Goal: Task Accomplishment & Management: Complete application form

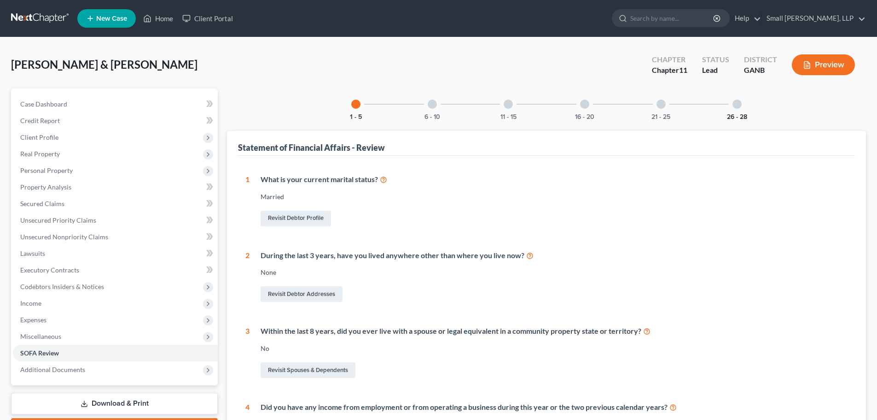
click at [734, 114] on button "26 - 28" at bounding box center [737, 117] width 20 height 6
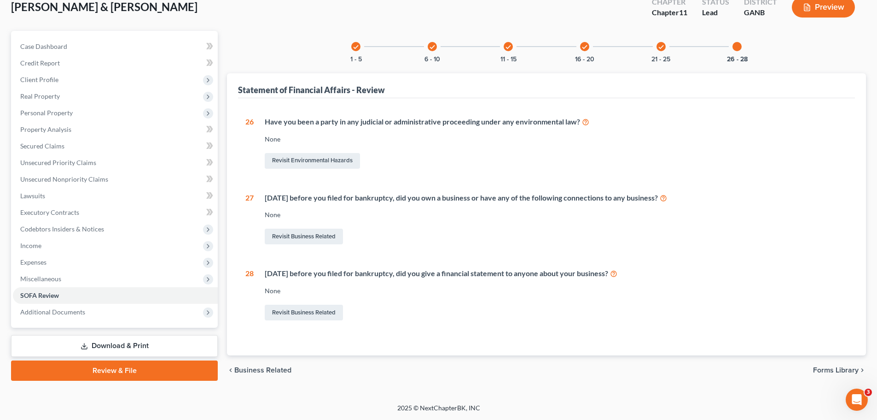
click at [657, 47] on div "check" at bounding box center [661, 46] width 9 height 9
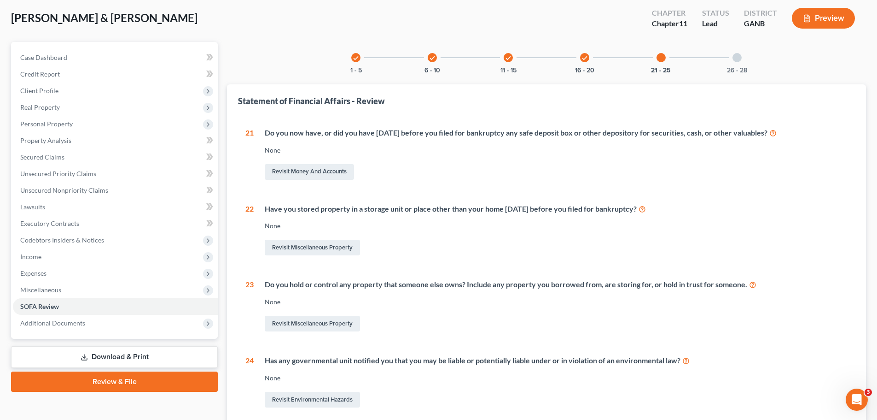
scroll to position [25, 0]
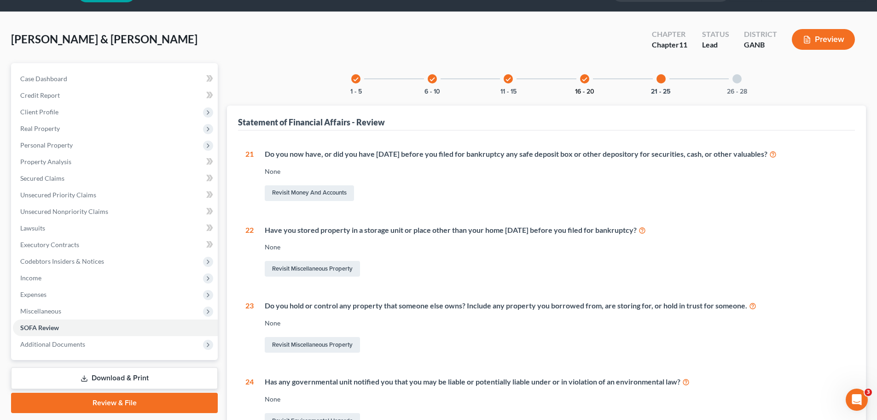
click at [583, 89] on button "16 - 20" at bounding box center [584, 91] width 19 height 6
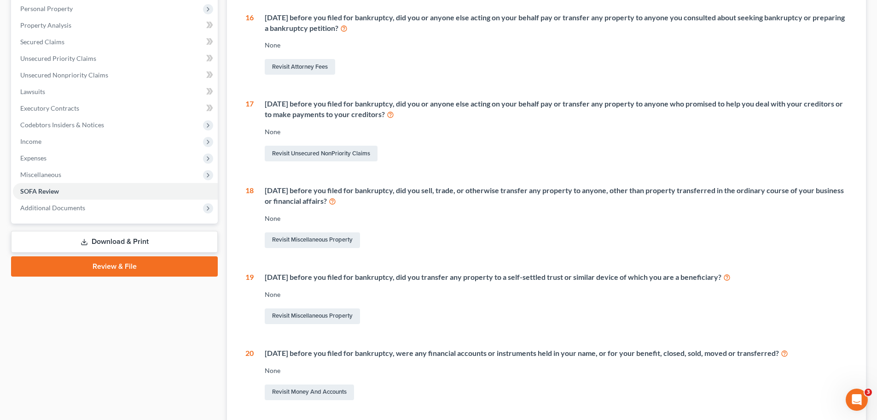
scroll to position [149, 0]
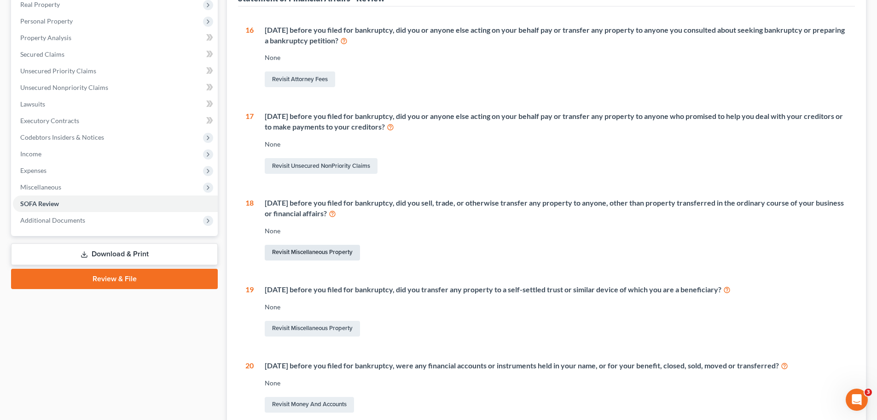
click at [318, 254] on link "Revisit Miscellaneous Property" at bounding box center [312, 253] width 95 height 16
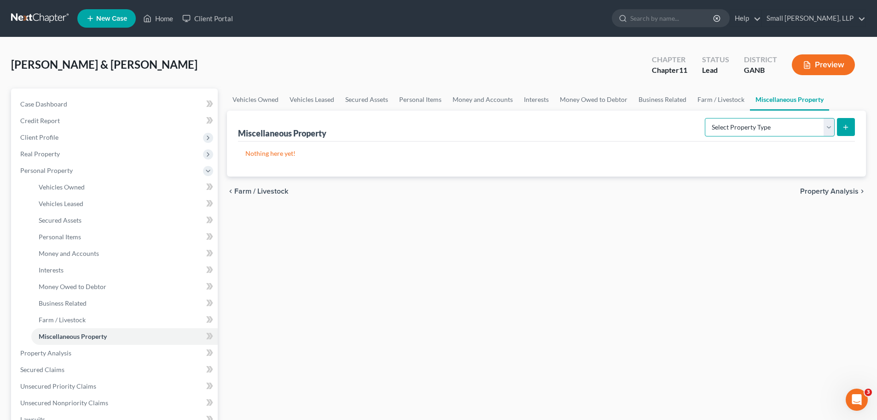
click at [831, 126] on select "Select Property Type Assigned for Creditor Benefit [DATE] Holding for Another N…" at bounding box center [770, 127] width 130 height 18
click at [775, 258] on div "Vehicles Owned Vehicles Leased Secured Assets Personal Items Money and Accounts…" at bounding box center [546, 345] width 648 height 515
click at [828, 128] on select "Select Property Type Assigned for Creditor Benefit [DATE] Holding for Another N…" at bounding box center [770, 127] width 130 height 18
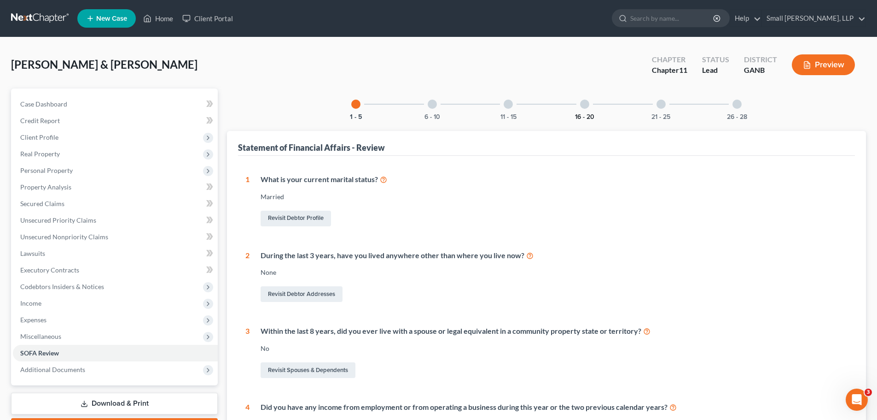
click at [590, 117] on button "16 - 20" at bounding box center [584, 117] width 19 height 6
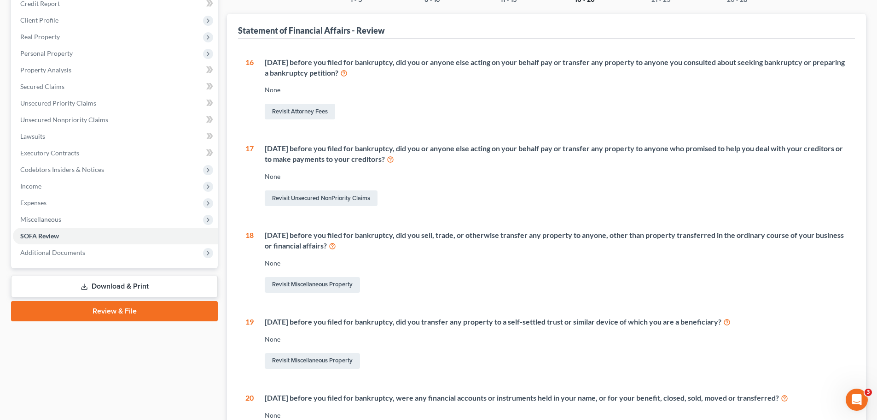
scroll to position [138, 0]
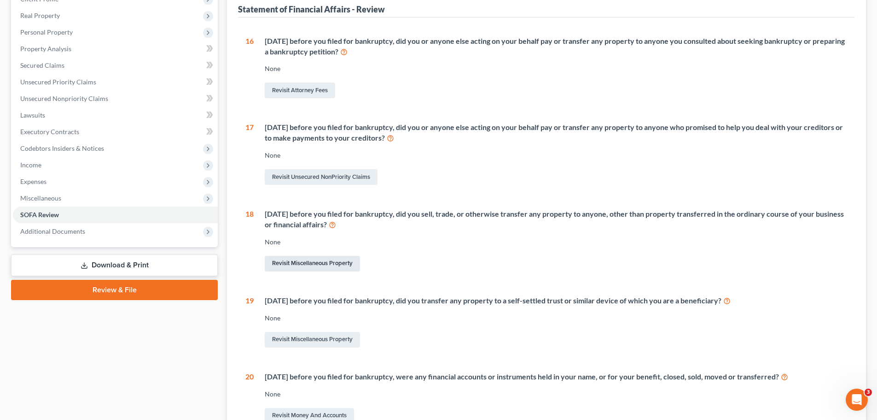
click at [282, 264] on link "Revisit Miscellaneous Property" at bounding box center [312, 264] width 95 height 16
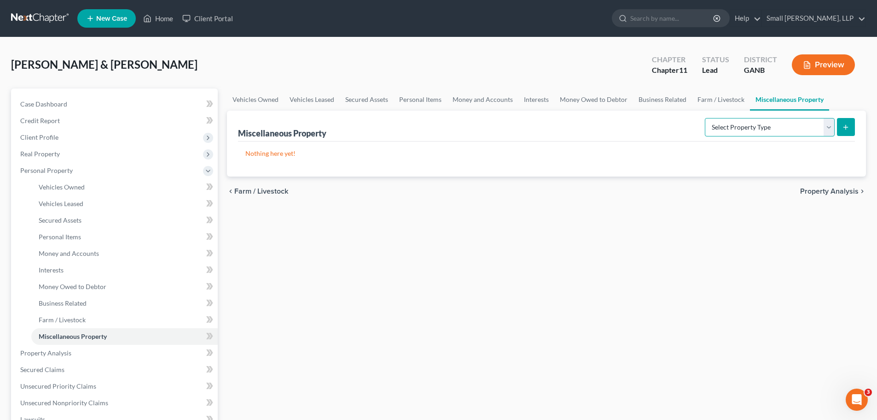
click at [828, 132] on select "Select Property Type Assigned for Creditor Benefit [DATE] Holding for Another N…" at bounding box center [770, 127] width 130 height 18
select select "transferred"
click at [705, 118] on select "Select Property Type Assigned for Creditor Benefit [DATE] Holding for Another N…" at bounding box center [770, 127] width 130 height 18
click at [842, 128] on button "submit" at bounding box center [846, 127] width 18 height 18
select select "Ordinary ([DATE])"
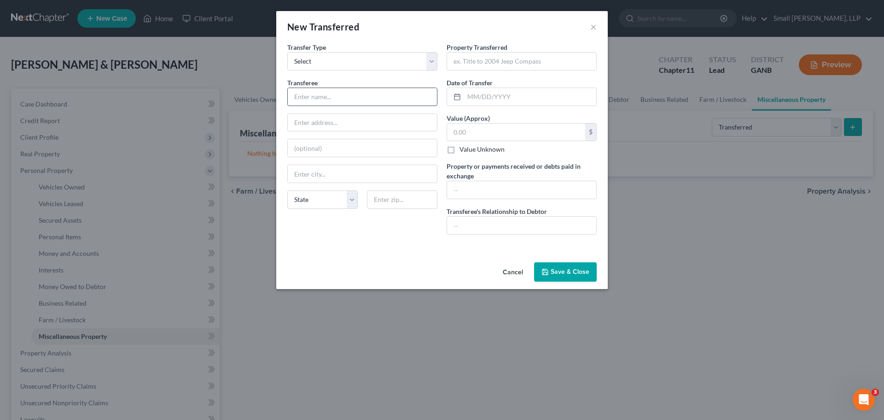
click at [341, 93] on input "text" at bounding box center [362, 96] width 149 height 17
type input "Various By Auction Conducted by Worldwide Auctioneers"
click at [470, 61] on input "text" at bounding box center [521, 60] width 149 height 17
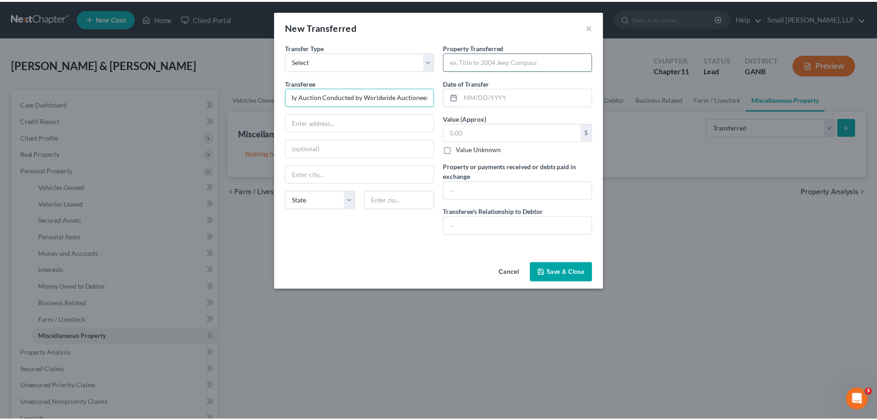
scroll to position [0, 0]
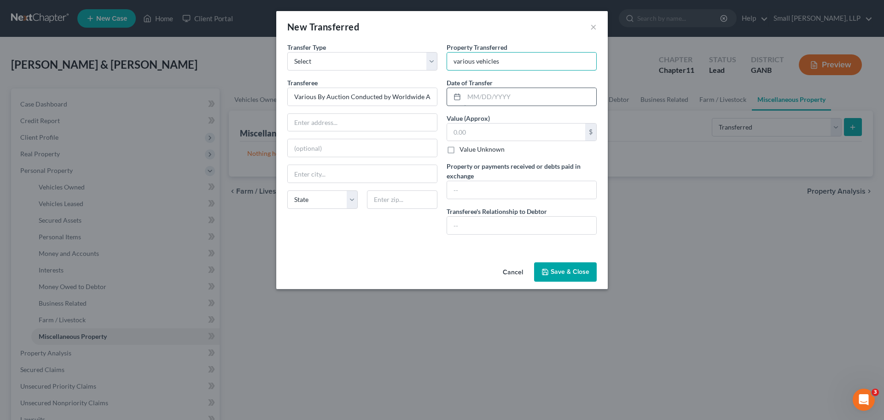
type input "various vehicles"
click at [479, 96] on input "text" at bounding box center [530, 96] width 132 height 17
type input "[DATE]"
click at [518, 227] on input "text" at bounding box center [521, 224] width 149 height 17
type input "Unrelated"
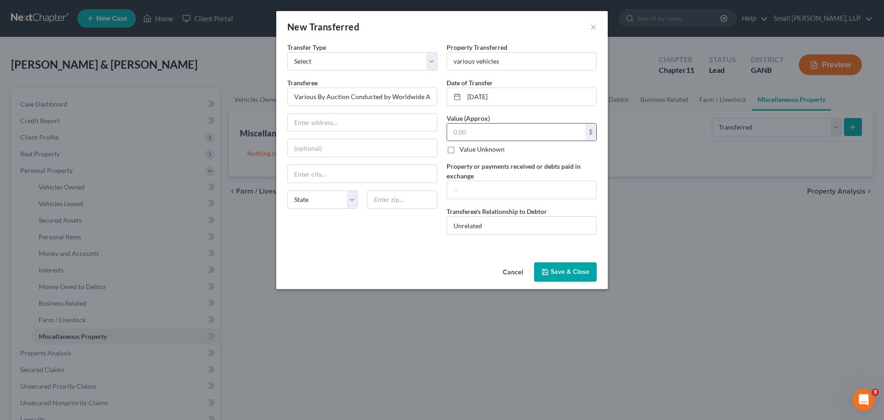
click at [474, 131] on input "text" at bounding box center [516, 131] width 138 height 17
type input "3,273,300"
click at [385, 247] on div "An exemption set must first be selected from the Filing Information section. Tr…" at bounding box center [442, 150] width 332 height 216
click at [479, 189] on input "text" at bounding box center [521, 189] width 149 height 17
click at [453, 190] on input "3273300" at bounding box center [521, 189] width 149 height 17
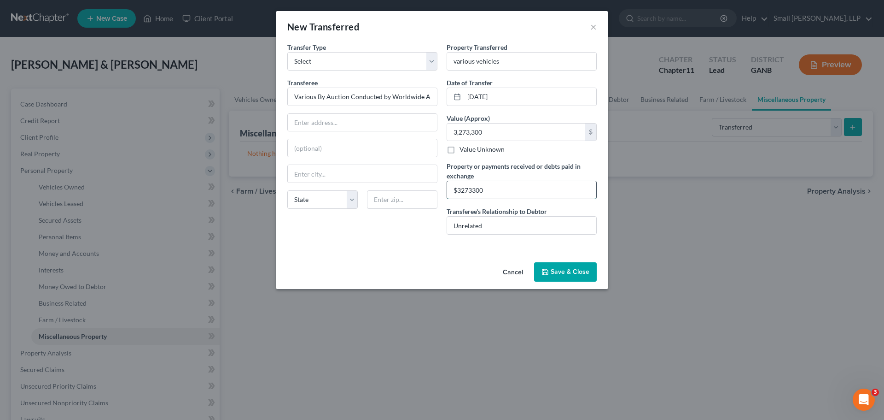
click at [460, 192] on input "$3273300" at bounding box center [521, 189] width 149 height 17
click at [469, 191] on input "$3,273300" at bounding box center [521, 189] width 149 height 17
click at [472, 188] on input "$3,273300" at bounding box center [521, 189] width 149 height 17
click at [509, 191] on input "$3,273,300" at bounding box center [521, 189] width 149 height 17
type input "$3,273,300 - see attached list"
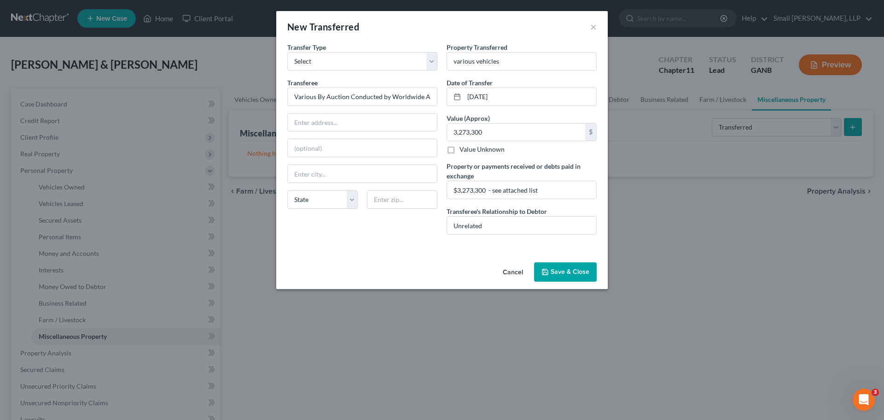
click at [554, 269] on button "Save & Close" at bounding box center [565, 271] width 63 height 19
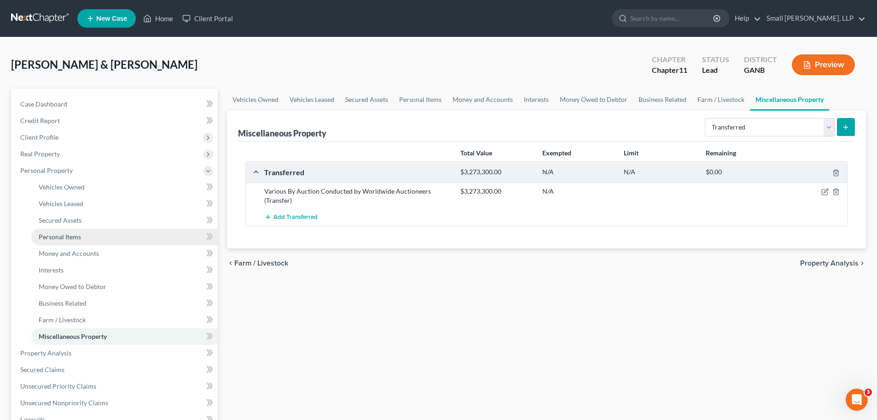
click at [61, 239] on span "Personal Items" at bounding box center [60, 237] width 42 height 8
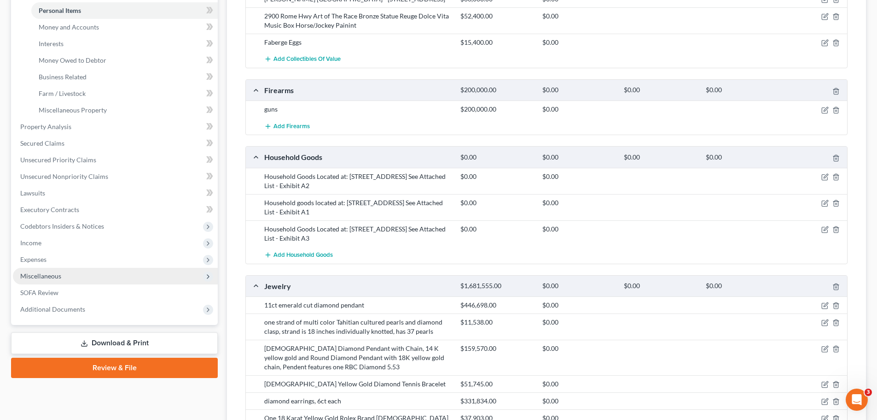
scroll to position [230, 0]
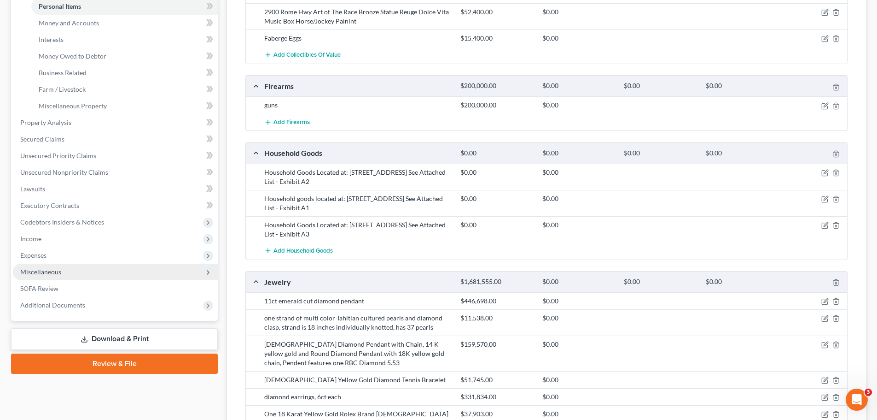
click at [54, 270] on span "Miscellaneous" at bounding box center [40, 272] width 41 height 8
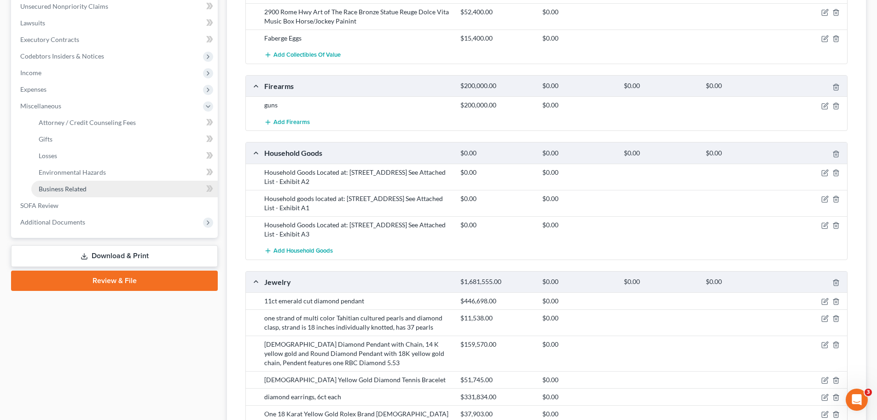
click at [75, 186] on span "Business Related" at bounding box center [63, 189] width 48 height 8
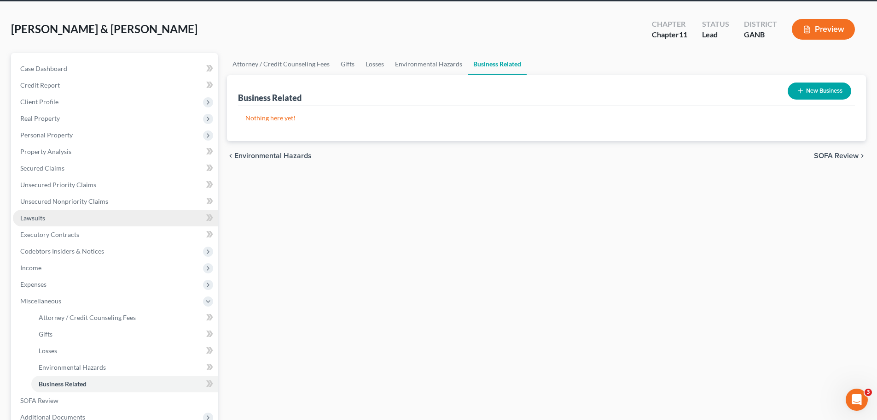
scroll to position [92, 0]
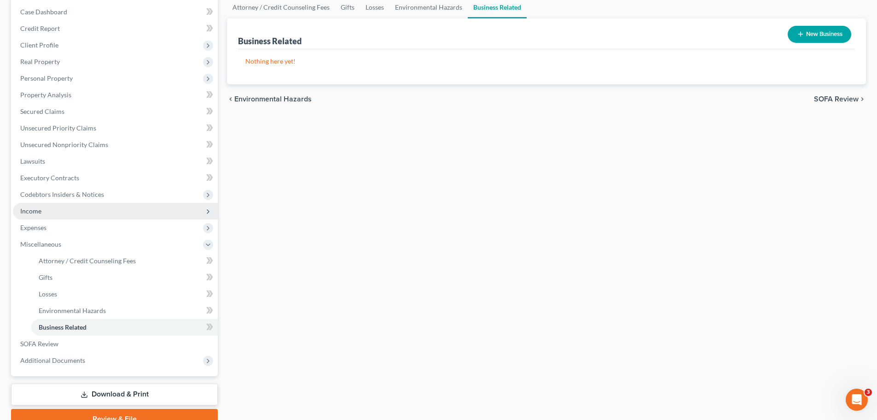
click at [112, 215] on span "Income" at bounding box center [115, 211] width 205 height 17
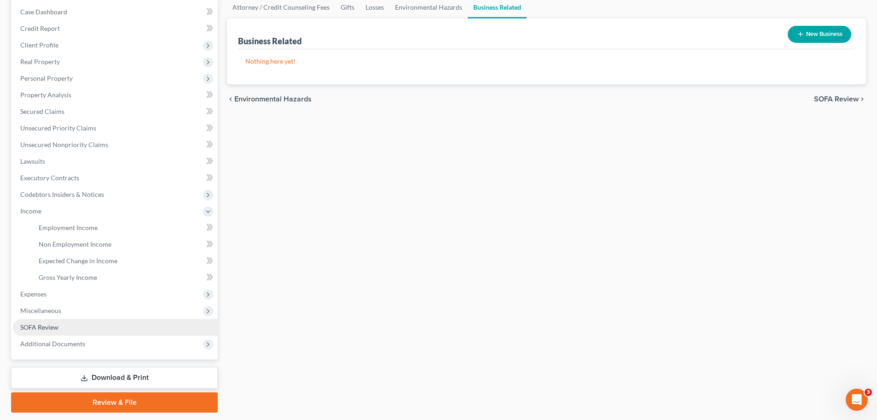
click at [62, 326] on link "SOFA Review" at bounding box center [115, 327] width 205 height 17
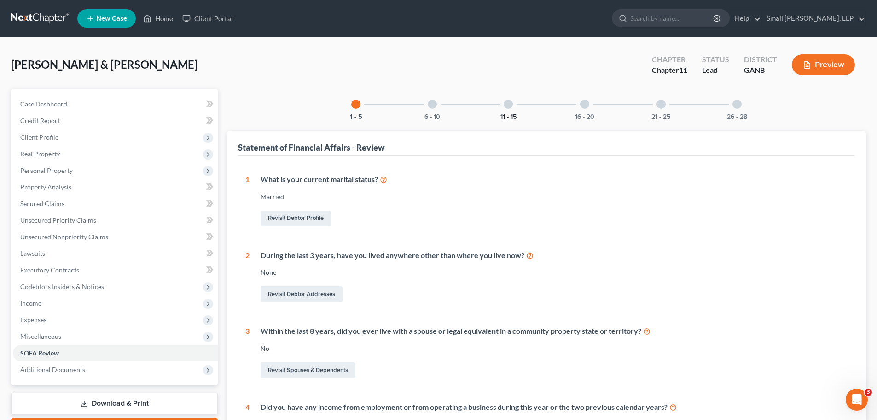
click at [510, 117] on button "11 - 15" at bounding box center [509, 117] width 16 height 6
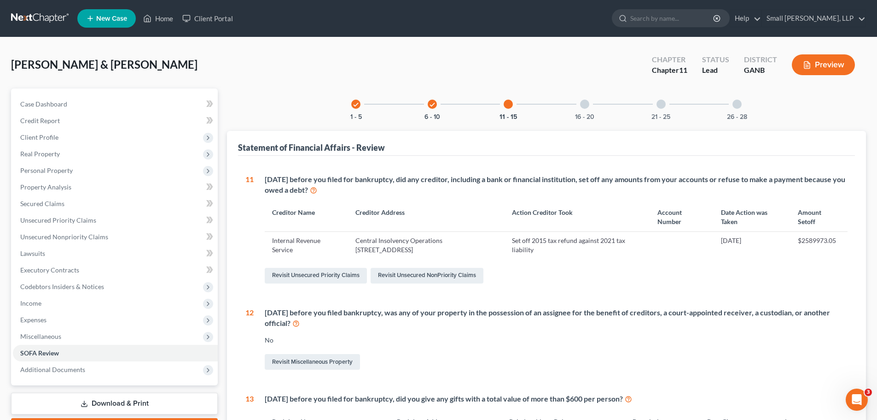
click at [580, 110] on div "16 - 20" at bounding box center [584, 103] width 31 height 31
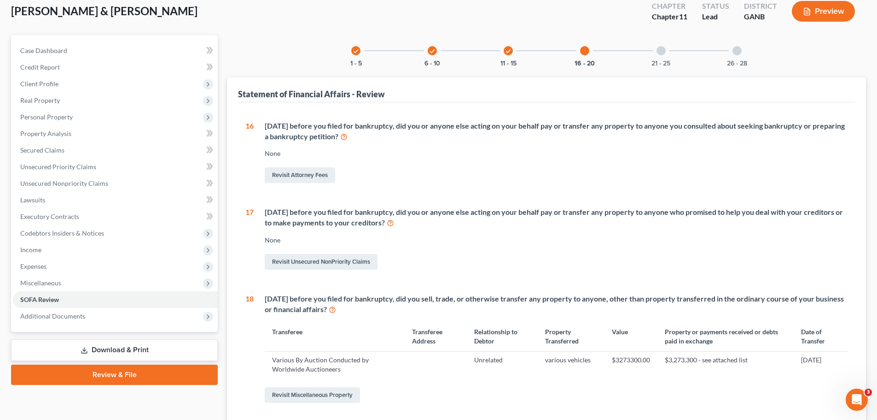
scroll to position [138, 0]
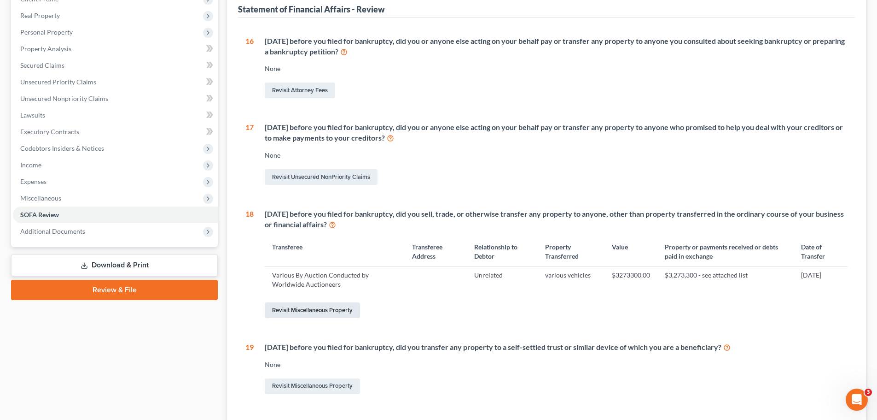
click at [341, 308] on link "Revisit Miscellaneous Property" at bounding box center [312, 310] width 95 height 16
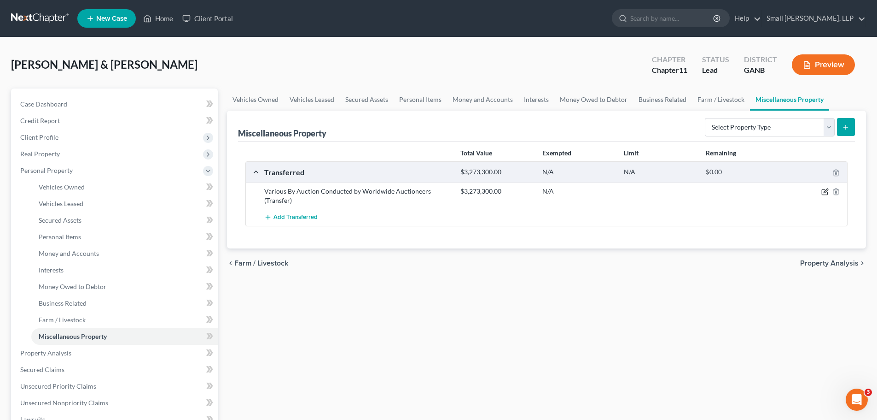
click at [822, 191] on icon "button" at bounding box center [825, 192] width 6 height 6
select select "Ordinary ([DATE])"
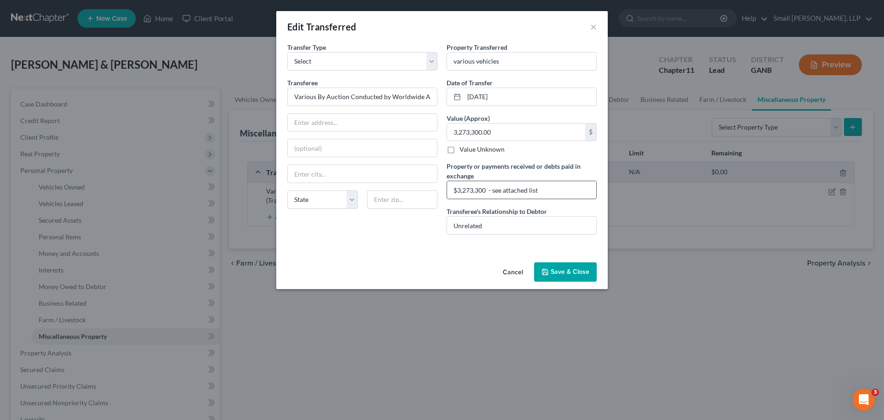
click at [550, 190] on input "$3,273,300 - see attached list" at bounding box center [521, 189] width 149 height 17
type input "$3,273,300 - see attached list - Exhibit A4"
click at [572, 270] on button "Save & Close" at bounding box center [565, 271] width 63 height 19
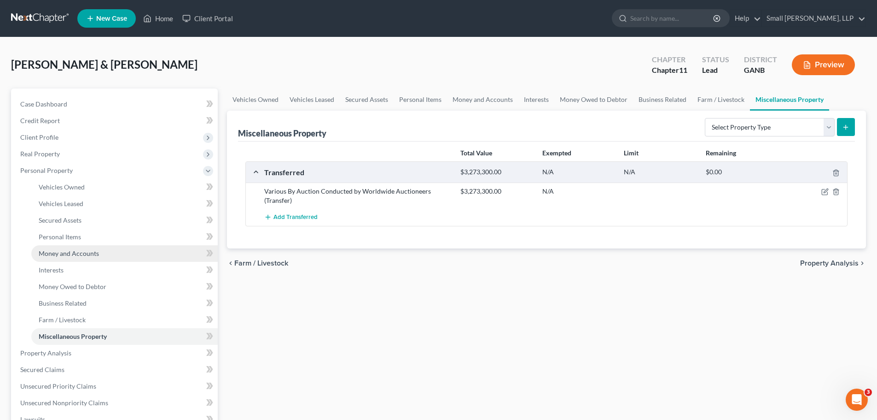
click at [61, 249] on span "Money and Accounts" at bounding box center [69, 253] width 60 height 8
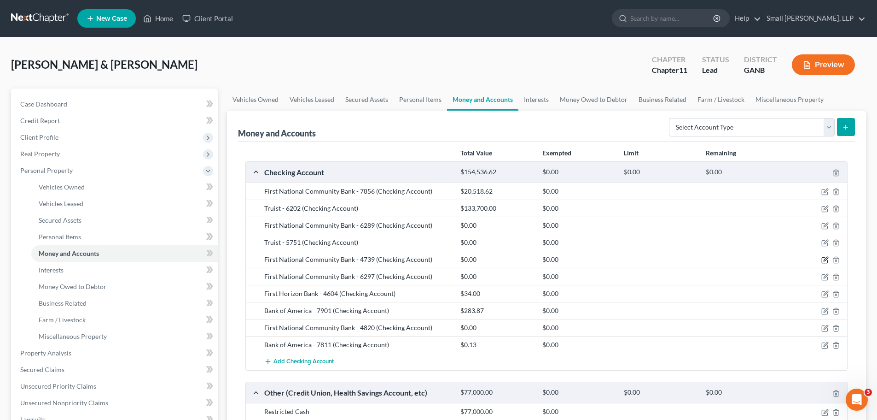
click at [824, 259] on icon "button" at bounding box center [825, 259] width 7 height 7
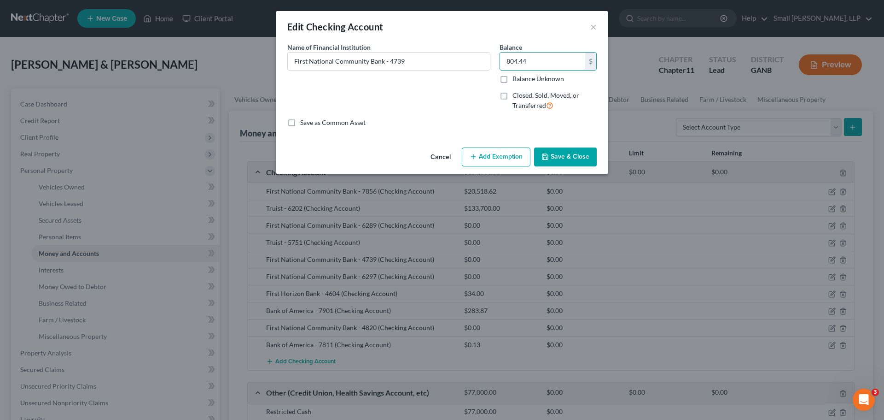
type input "804.44"
click at [561, 155] on button "Save & Close" at bounding box center [565, 156] width 63 height 19
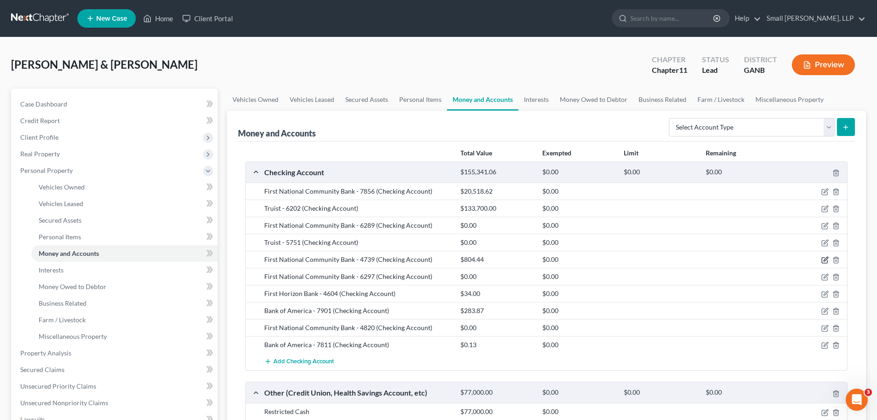
click at [824, 258] on icon "button" at bounding box center [825, 259] width 7 height 7
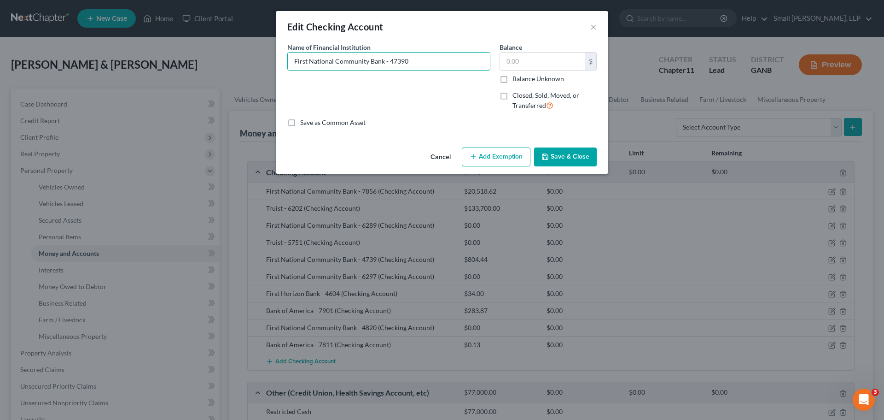
type input "First National Community Bank - 47390"
click at [566, 160] on button "Save & Close" at bounding box center [565, 156] width 63 height 19
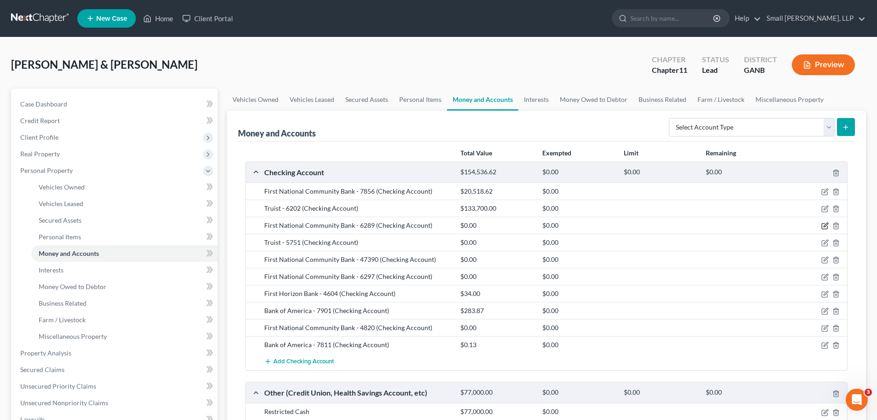
click at [826, 223] on icon "button" at bounding box center [825, 225] width 7 height 7
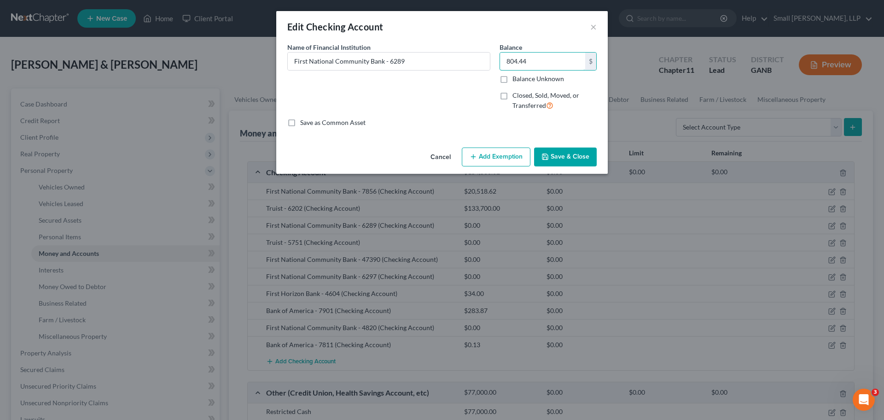
type input "804.44"
click at [551, 152] on button "Save & Close" at bounding box center [565, 156] width 63 height 19
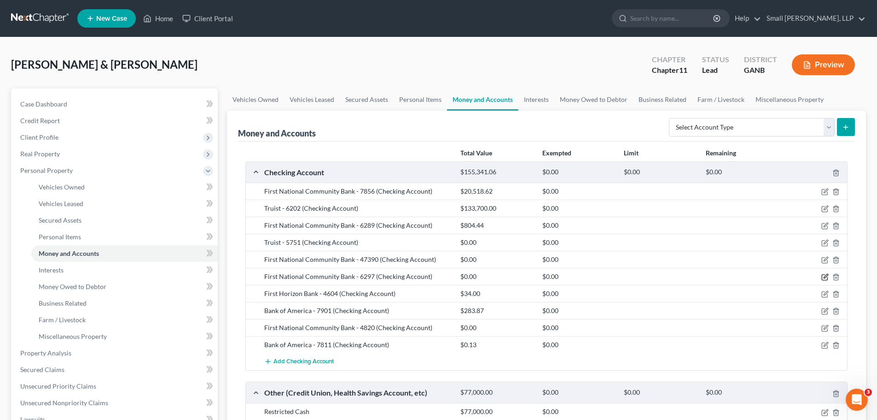
click at [824, 277] on icon "button" at bounding box center [826, 276] width 4 height 4
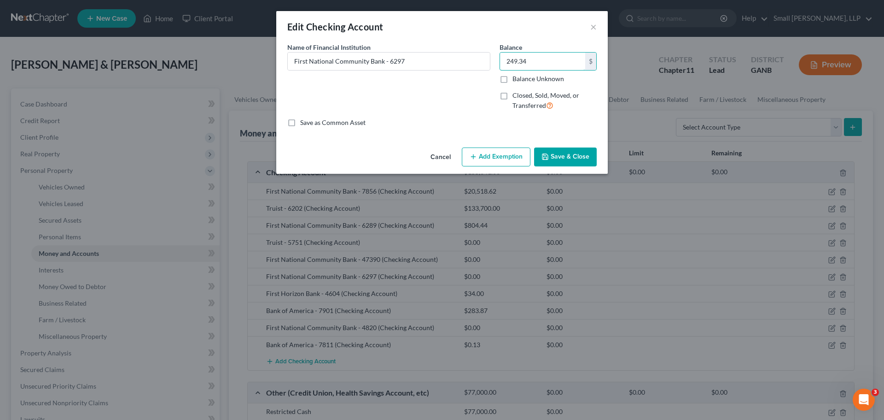
type input "249.34"
click at [566, 154] on button "Save & Close" at bounding box center [565, 156] width 63 height 19
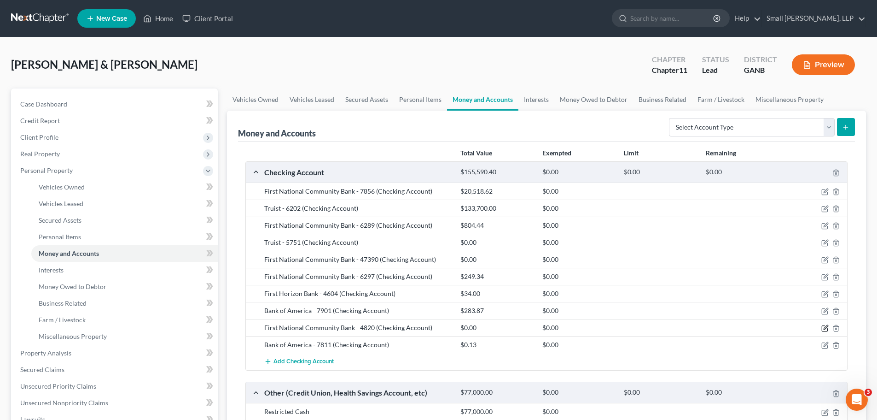
click at [824, 327] on icon "button" at bounding box center [825, 327] width 7 height 7
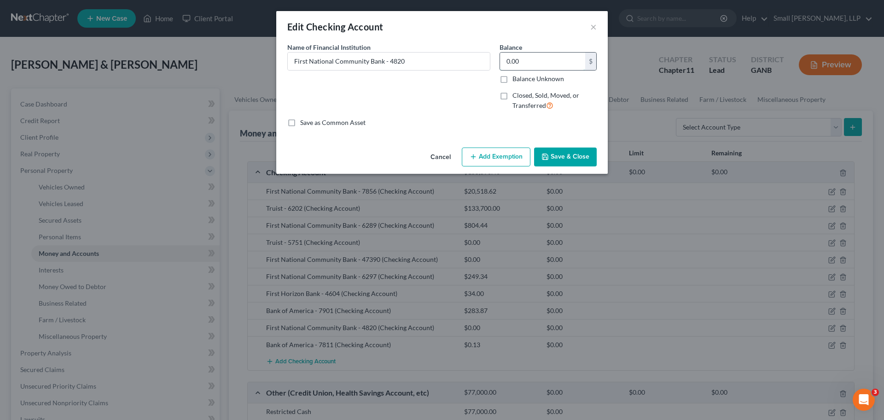
click at [539, 64] on input "0.00" at bounding box center [542, 60] width 85 height 17
type input "524.57"
click at [560, 158] on button "Save & Close" at bounding box center [565, 156] width 63 height 19
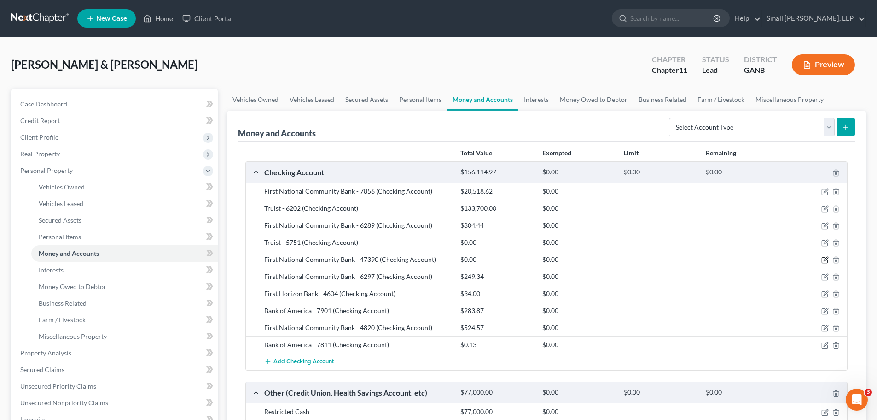
click at [824, 258] on icon "button" at bounding box center [825, 259] width 7 height 7
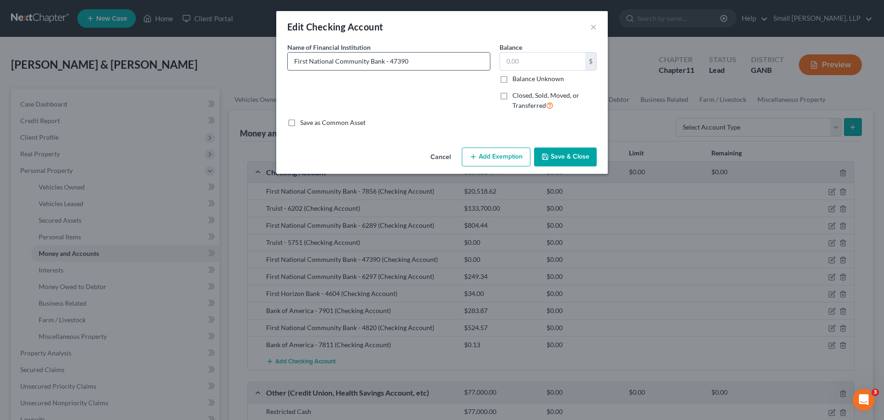
click at [420, 63] on input "First National Community Bank - 47390" at bounding box center [389, 60] width 202 height 17
type input "First National Community Bank - 4739"
click at [527, 69] on input "text" at bounding box center [542, 60] width 85 height 17
type input "11,558.75"
click at [565, 161] on button "Save & Close" at bounding box center [565, 156] width 63 height 19
